Goal: Download file/media

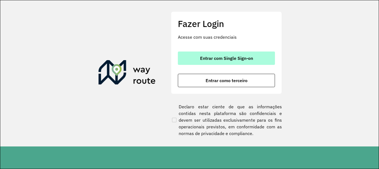
click at [249, 55] on button "Entrar com Single Sign-on" at bounding box center [226, 57] width 97 height 13
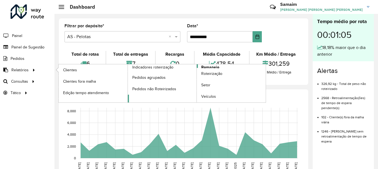
click at [212, 67] on span "Romaneio" at bounding box center [210, 67] width 18 height 6
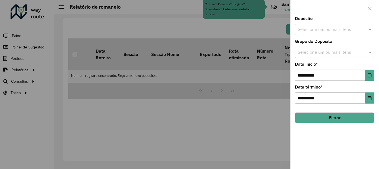
click at [362, 30] on input "text" at bounding box center [332, 29] width 71 height 7
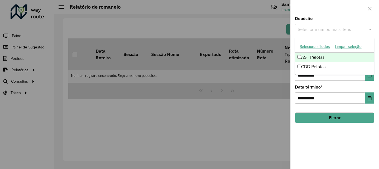
click at [313, 48] on button "Selecionar Todos" at bounding box center [314, 46] width 35 height 9
click at [320, 16] on div at bounding box center [335, 8] width 88 height 16
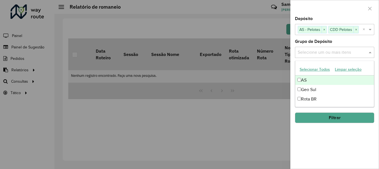
click at [324, 49] on input "text" at bounding box center [332, 52] width 71 height 7
click at [314, 66] on button "Selecionar Todos" at bounding box center [314, 69] width 35 height 9
click at [340, 43] on div "Grupo de Depósito Selecione um ou mais itens AS × Geo Sul × Rota BR × ×" at bounding box center [334, 48] width 79 height 18
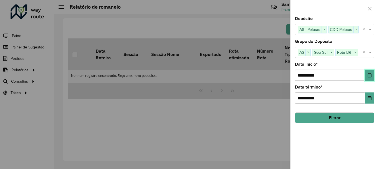
click at [369, 75] on icon "Choose Date" at bounding box center [370, 75] width 4 height 4
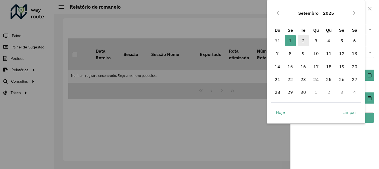
click at [304, 41] on span "2" at bounding box center [303, 40] width 11 height 11
type input "**********"
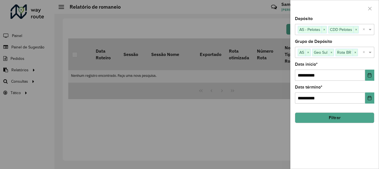
click at [332, 119] on button "Filtrar" at bounding box center [334, 117] width 79 height 11
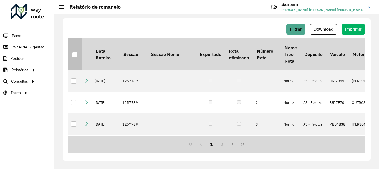
click at [75, 52] on p-tableheadercheckbox at bounding box center [75, 54] width 6 height 6
click at [77, 55] on div at bounding box center [74, 54] width 5 height 5
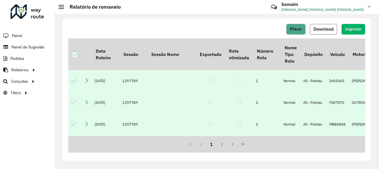
click at [324, 29] on span "Download" at bounding box center [324, 29] width 20 height 5
click at [325, 29] on span "Download" at bounding box center [324, 29] width 20 height 5
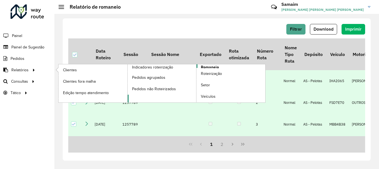
click at [205, 67] on span "Romaneio" at bounding box center [210, 67] width 18 height 6
click at [203, 67] on span "Romaneio" at bounding box center [210, 67] width 18 height 6
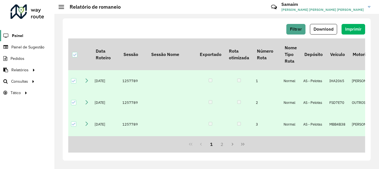
click at [21, 31] on link "Painel" at bounding box center [11, 35] width 23 height 11
click at [24, 9] on div at bounding box center [28, 11] width 34 height 14
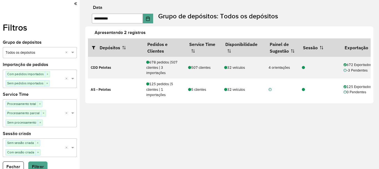
click at [74, 4] on icon at bounding box center [75, 3] width 3 height 5
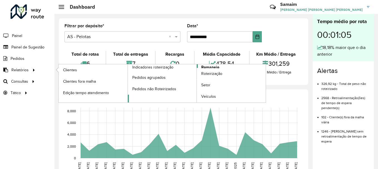
click at [209, 66] on span "Romaneio" at bounding box center [210, 67] width 18 height 6
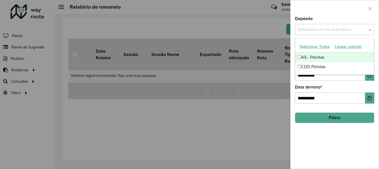
click at [308, 33] on input "text" at bounding box center [332, 29] width 71 height 7
click at [303, 47] on button "Selecionar Todos" at bounding box center [314, 46] width 35 height 9
click at [317, 17] on div "Depósito Selecione um ou mais itens AS - Pelotas × CDD Pelotas × ×" at bounding box center [334, 26] width 79 height 18
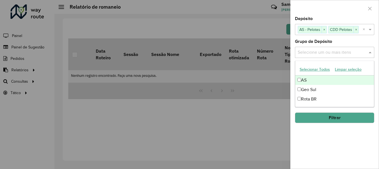
click at [311, 50] on input "text" at bounding box center [332, 52] width 71 height 7
click at [329, 54] on input "text" at bounding box center [332, 52] width 71 height 7
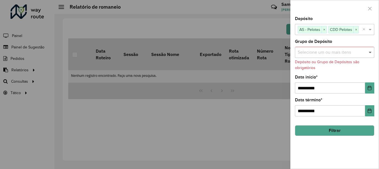
click at [369, 51] on span at bounding box center [371, 52] width 7 height 7
click at [341, 48] on div "Selecione um ou mais itens" at bounding box center [334, 52] width 79 height 11
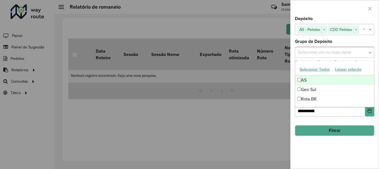
click at [304, 68] on button "Selecionar Todos" at bounding box center [314, 69] width 35 height 9
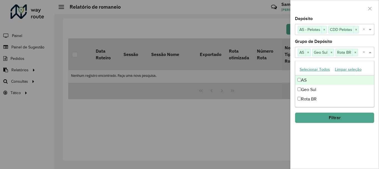
click at [345, 43] on div "Grupo de Depósito Selecione um ou mais itens AS × Geo Sul × Rota BR × ×" at bounding box center [334, 48] width 79 height 18
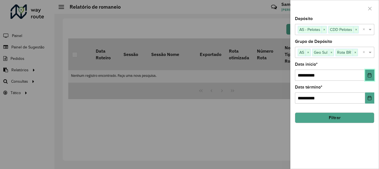
click at [367, 75] on button "Choose Date" at bounding box center [369, 74] width 9 height 11
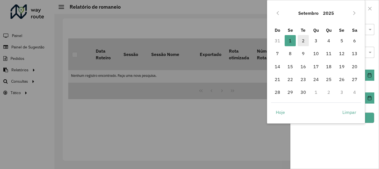
click at [303, 42] on span "2" at bounding box center [303, 40] width 11 height 11
type input "**********"
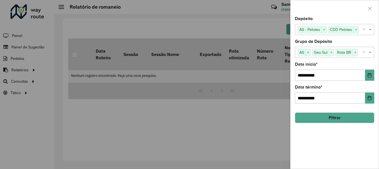
click at [332, 117] on button "Filtrar" at bounding box center [334, 117] width 79 height 11
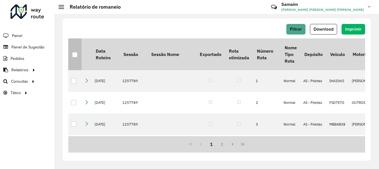
click at [76, 55] on div at bounding box center [74, 54] width 5 height 5
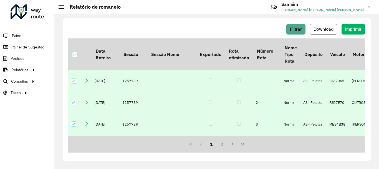
click at [332, 28] on span "Download" at bounding box center [324, 29] width 20 height 5
